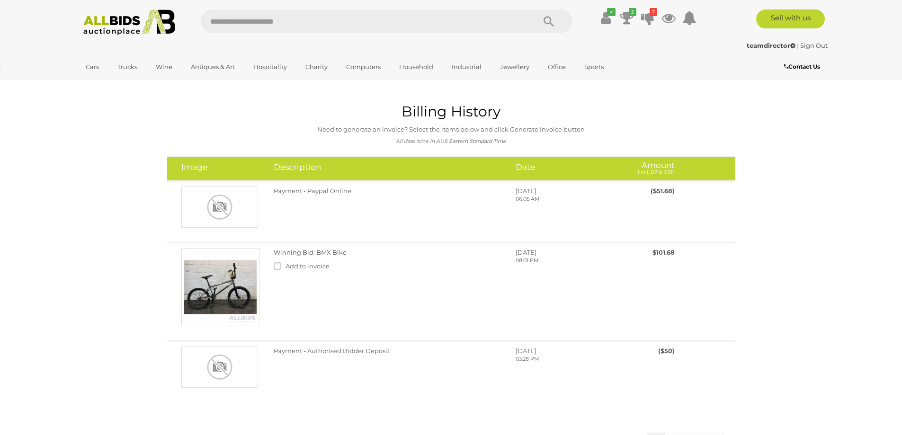
scroll to position [95, 0]
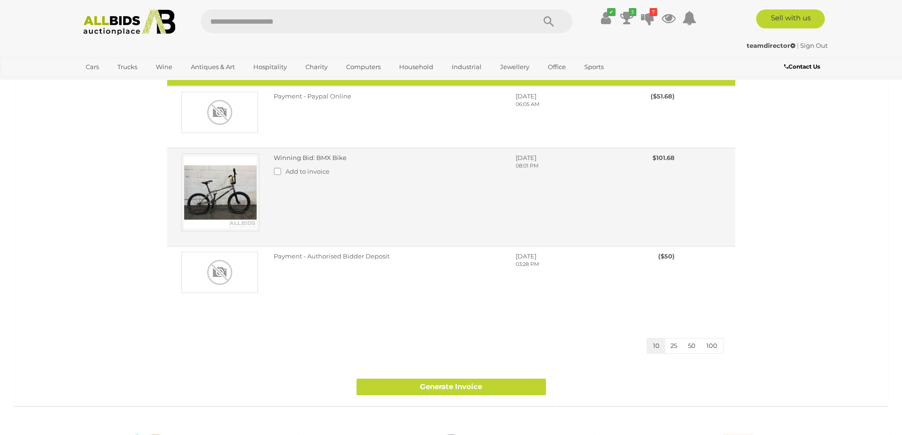
click at [226, 184] on img at bounding box center [220, 192] width 78 height 78
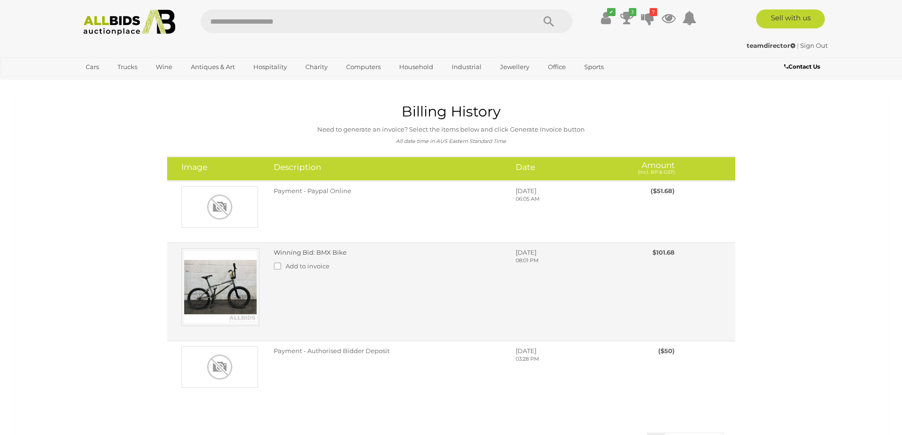
scroll to position [95, 0]
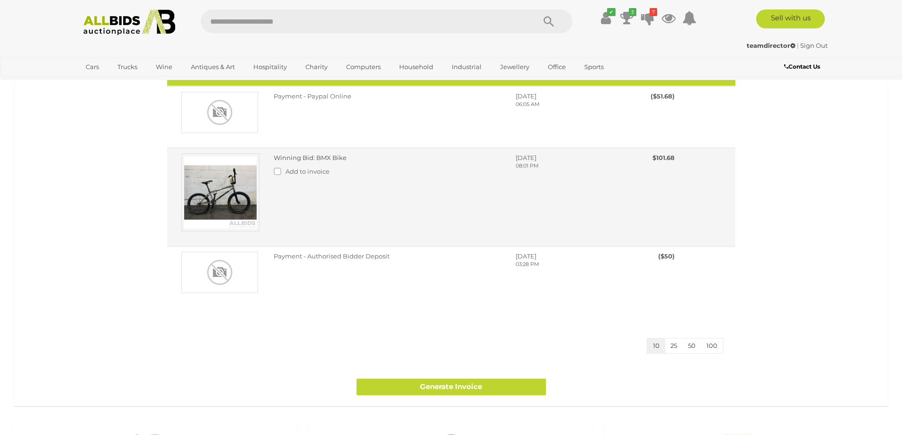
click at [306, 158] on link "Winning Bid: BMX Bike" at bounding box center [310, 158] width 73 height 8
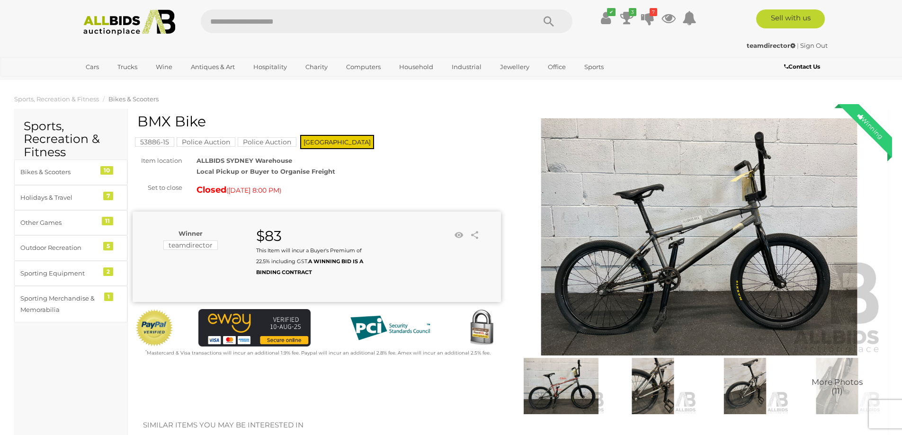
click at [695, 246] on img at bounding box center [699, 236] width 369 height 237
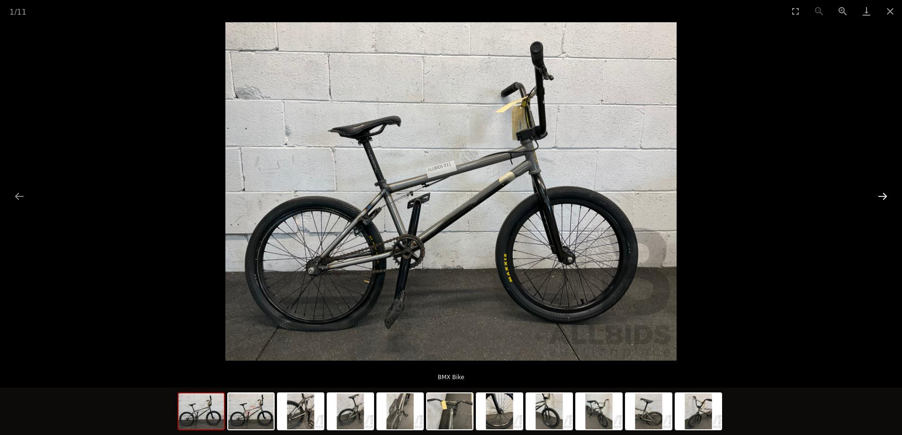
click at [880, 190] on button "Next slide" at bounding box center [883, 196] width 20 height 18
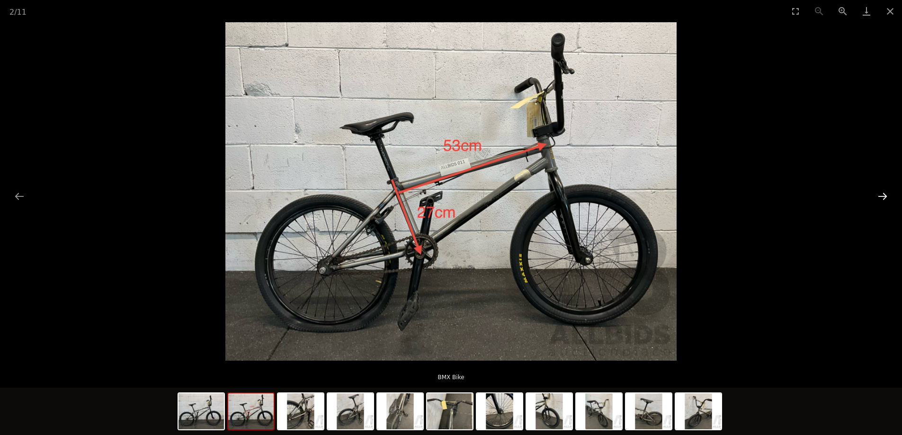
click at [880, 190] on button "Next slide" at bounding box center [883, 196] width 20 height 18
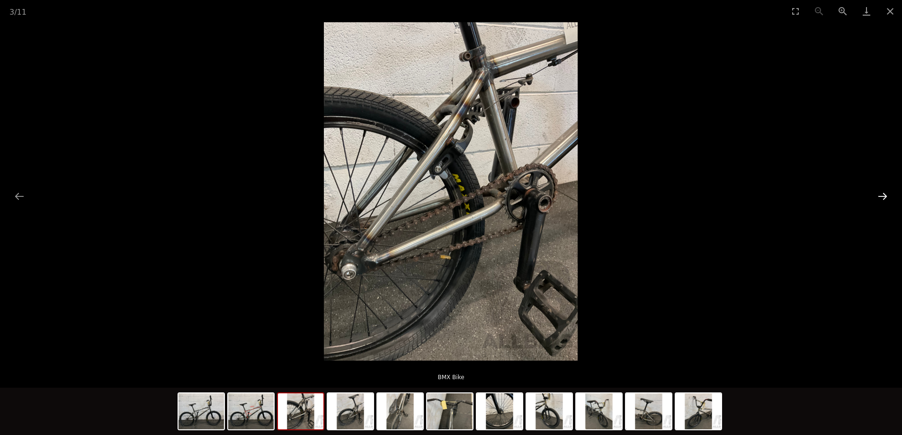
click at [879, 191] on button "Next slide" at bounding box center [883, 196] width 20 height 18
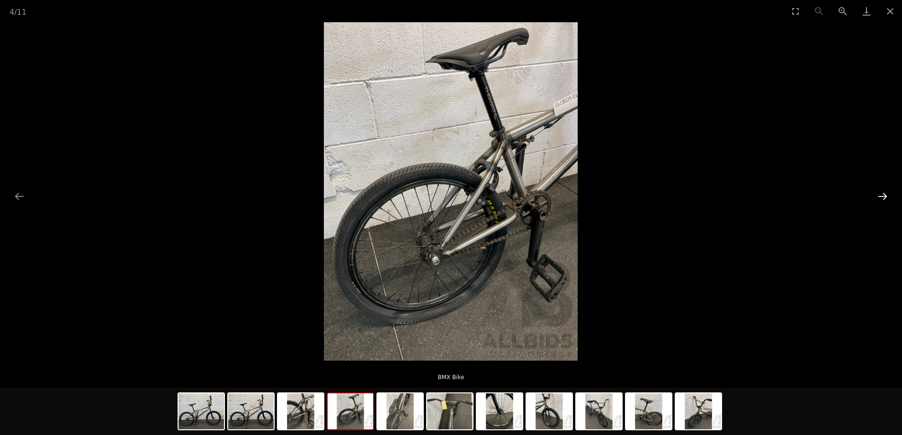
click at [878, 191] on button "Next slide" at bounding box center [883, 196] width 20 height 18
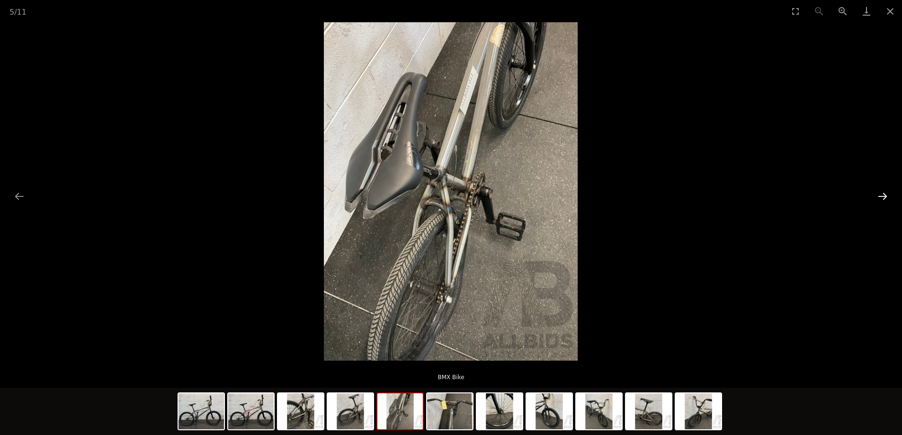
click at [878, 191] on button "Next slide" at bounding box center [883, 196] width 20 height 18
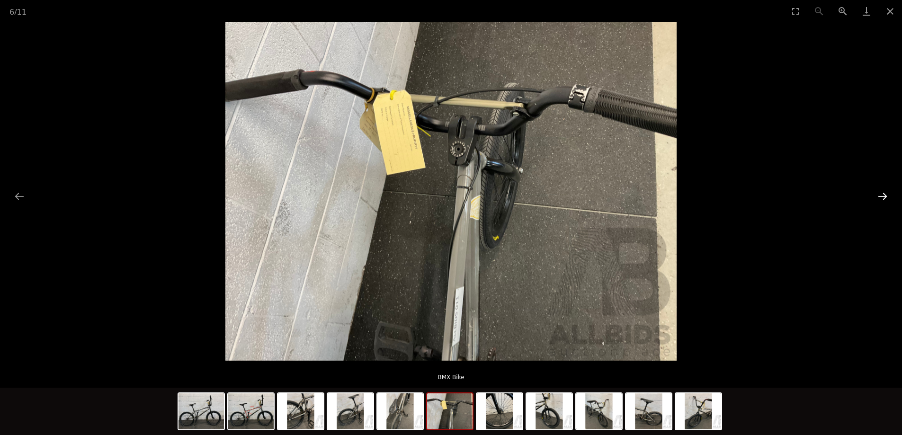
click at [877, 192] on button "Next slide" at bounding box center [883, 196] width 20 height 18
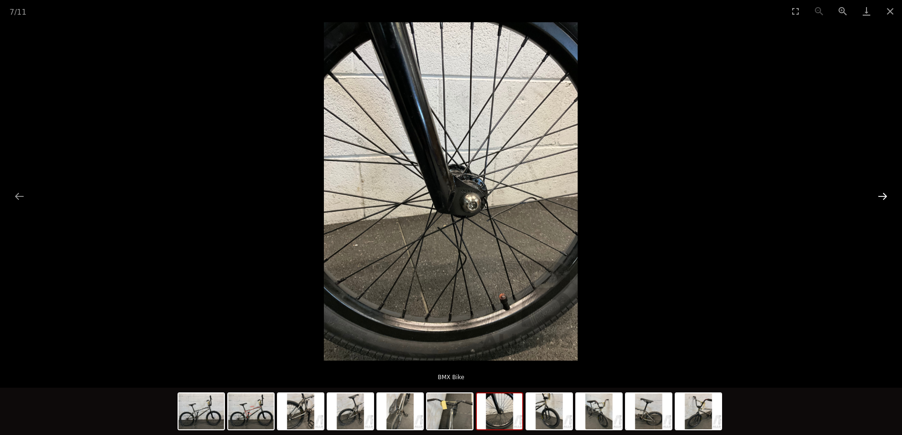
click at [877, 192] on button "Next slide" at bounding box center [883, 196] width 20 height 18
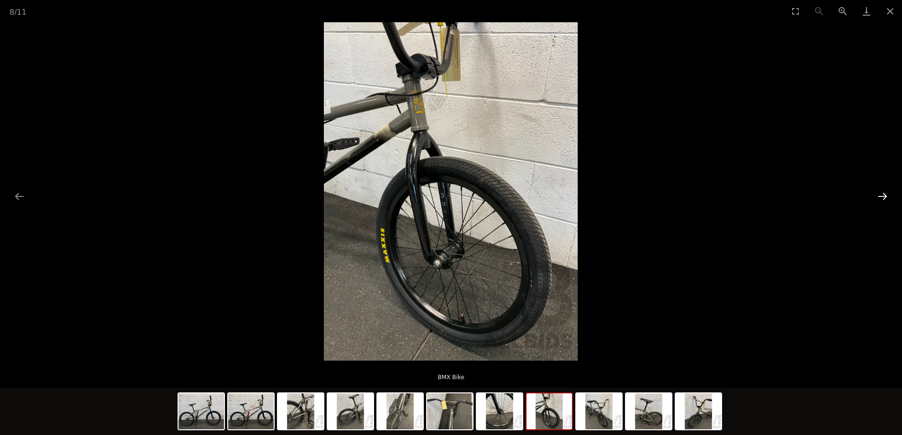
click at [877, 192] on button "Next slide" at bounding box center [883, 196] width 20 height 18
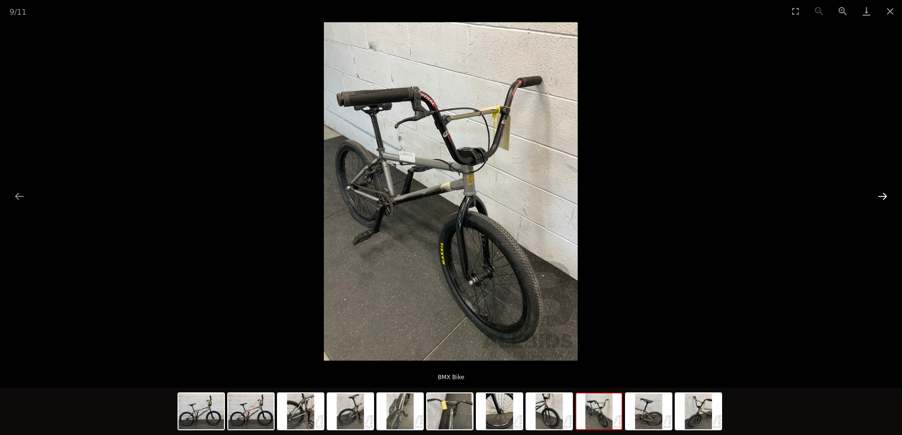
click at [877, 192] on button "Next slide" at bounding box center [883, 196] width 20 height 18
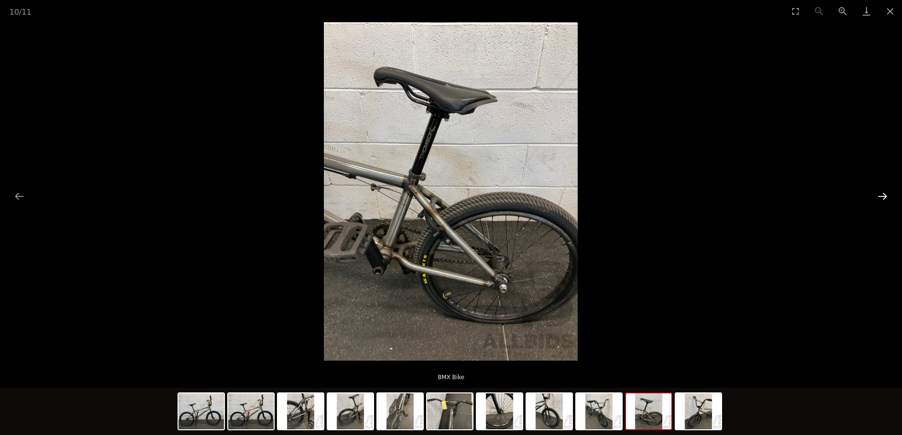
click at [877, 192] on button "Next slide" at bounding box center [883, 196] width 20 height 18
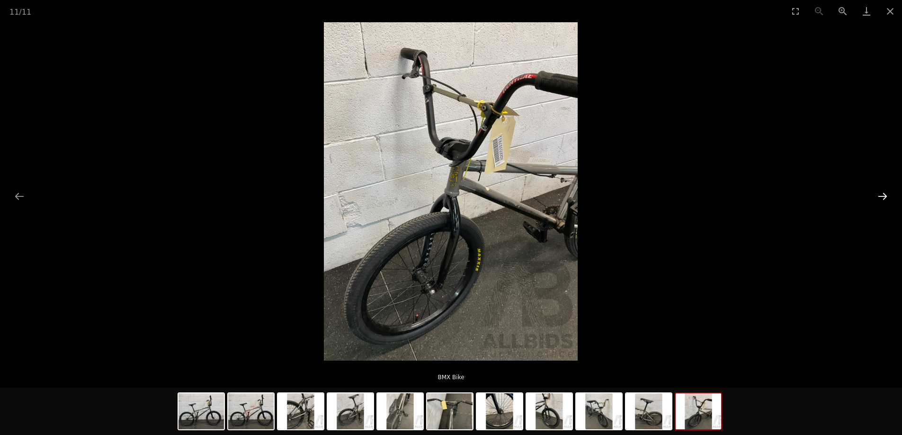
click at [877, 192] on button "Next slide" at bounding box center [883, 196] width 20 height 18
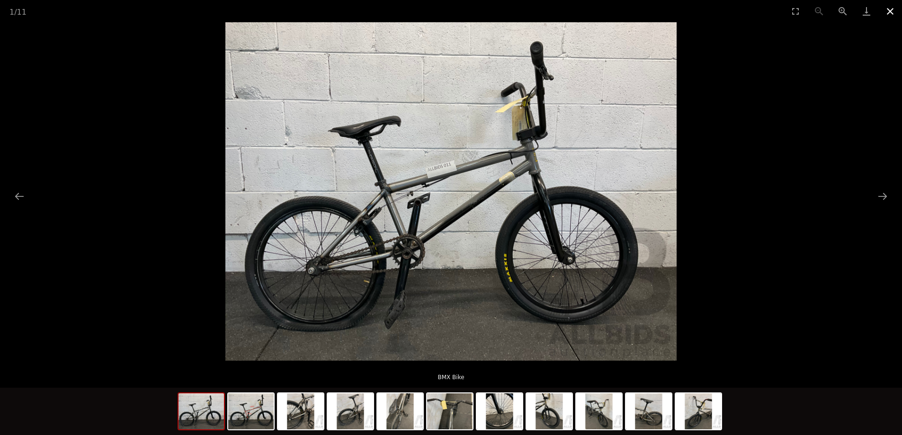
click at [891, 11] on button "Close gallery" at bounding box center [891, 11] width 24 height 22
